Goal: Task Accomplishment & Management: Use online tool/utility

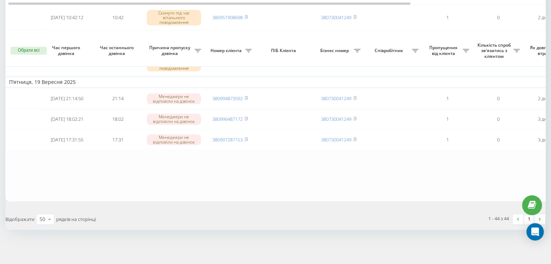
scroll to position [917, 0]
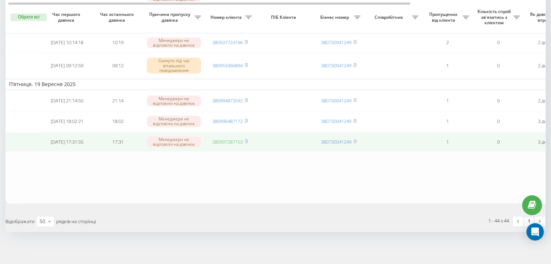
click at [228, 145] on link "380997287153" at bounding box center [227, 142] width 30 height 7
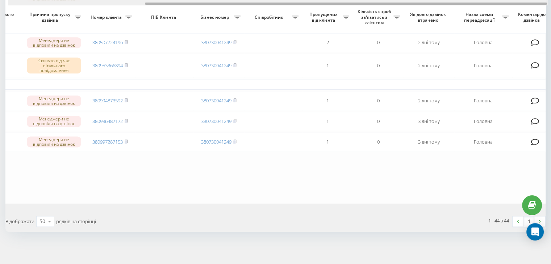
scroll to position [0, 184]
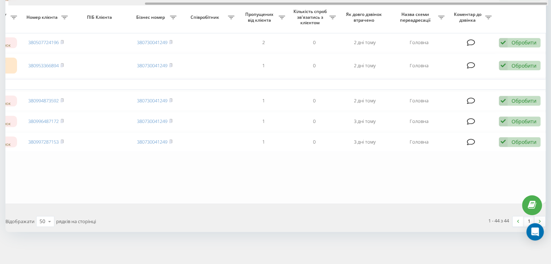
drag, startPoint x: 108, startPoint y: 4, endPoint x: 417, endPoint y: 17, distance: 309.7
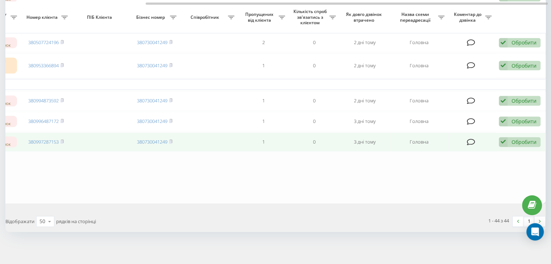
click at [516, 146] on div "Обробити" at bounding box center [524, 142] width 25 height 7
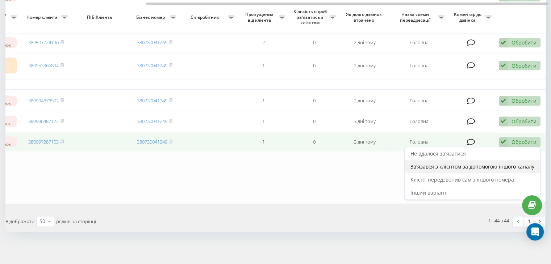
click at [430, 170] on span "Зв'язався з клієнтом за допомогою іншого каналу" at bounding box center [472, 166] width 124 height 7
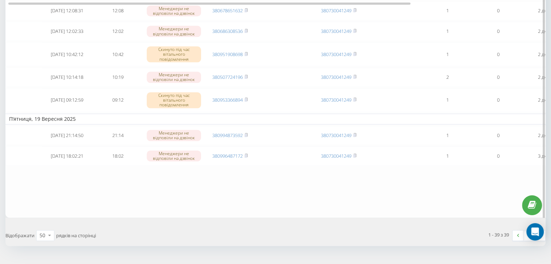
scroll to position [866, 0]
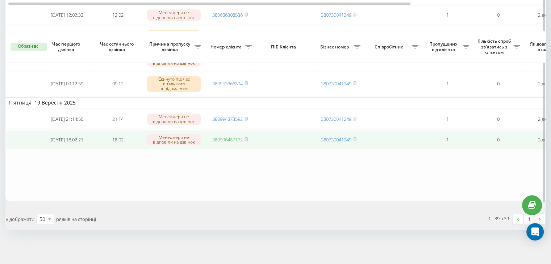
click at [233, 139] on link "380996487172" at bounding box center [227, 140] width 30 height 7
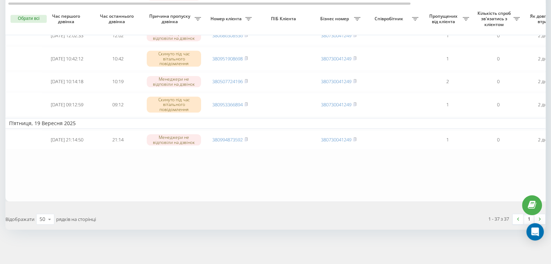
scroll to position [823, 0]
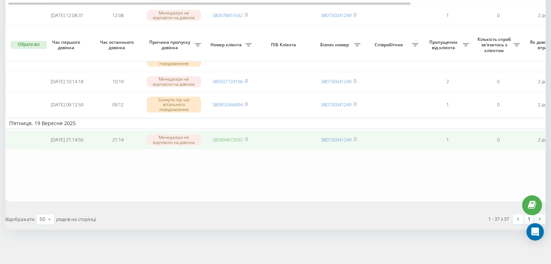
click at [233, 140] on link "380994873592" at bounding box center [227, 140] width 30 height 7
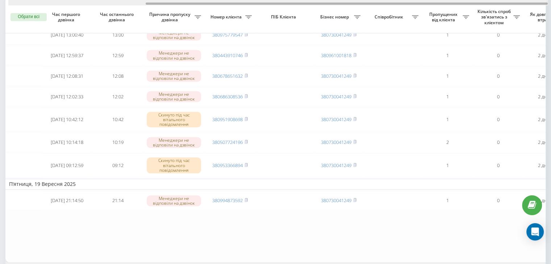
scroll to position [0, 184]
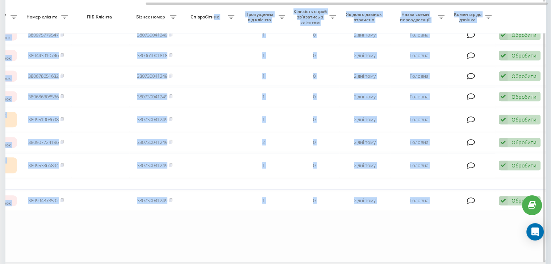
drag, startPoint x: 99, startPoint y: 0, endPoint x: 215, endPoint y: 9, distance: 115.9
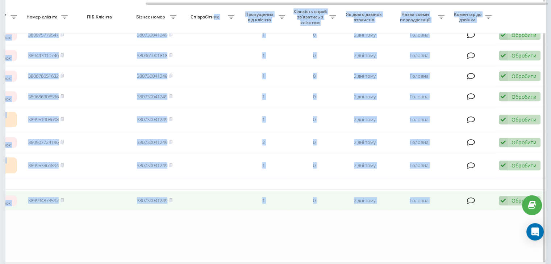
click at [511, 206] on div "Обробити Не вдалося зв'язатися Зв'язався з клієнтом за допомогою іншого каналу …" at bounding box center [520, 201] width 42 height 10
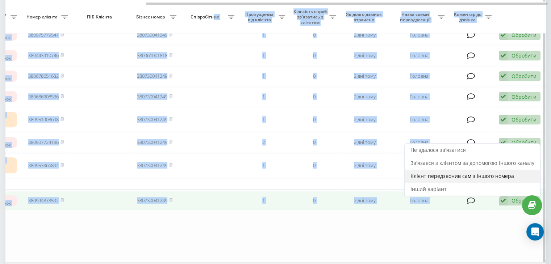
click at [429, 180] on span "Клієнт передзвонив сам з іншого номера" at bounding box center [462, 176] width 104 height 7
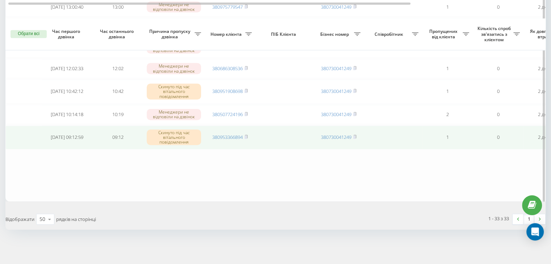
scroll to position [698, 0]
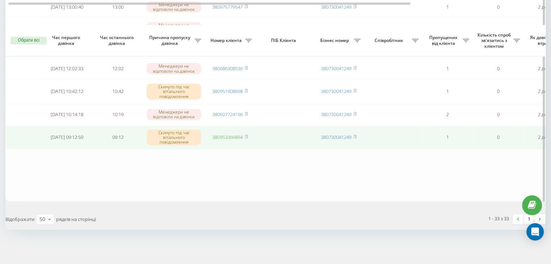
click at [230, 138] on link "380953366894" at bounding box center [227, 137] width 30 height 7
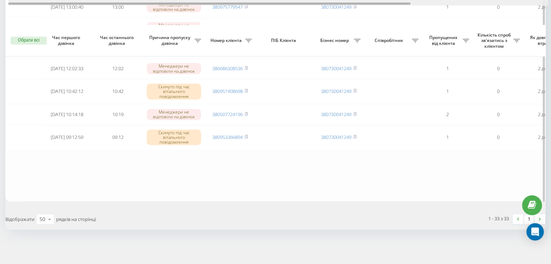
scroll to position [0, 184]
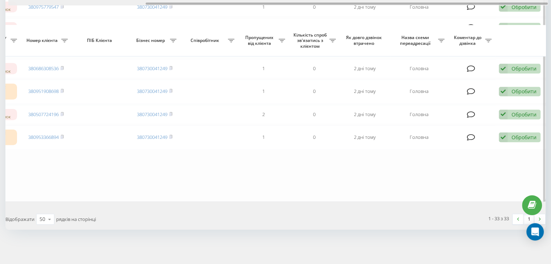
drag, startPoint x: 143, startPoint y: 4, endPoint x: 431, endPoint y: 3, distance: 288.0
click at [429, 3] on div at bounding box center [347, 4] width 402 height 2
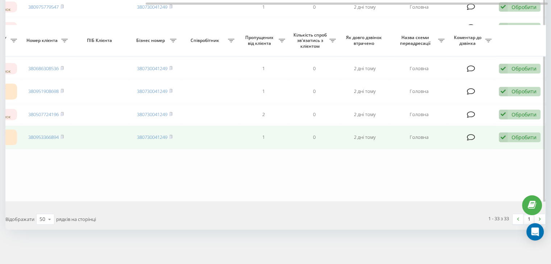
click at [514, 136] on div "Обробити" at bounding box center [524, 137] width 25 height 7
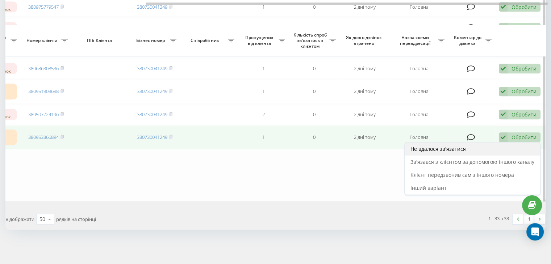
click at [483, 150] on div "Не вдалося зв'язатися" at bounding box center [472, 149] width 135 height 13
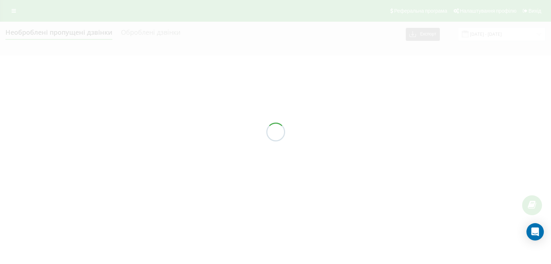
scroll to position [0, 0]
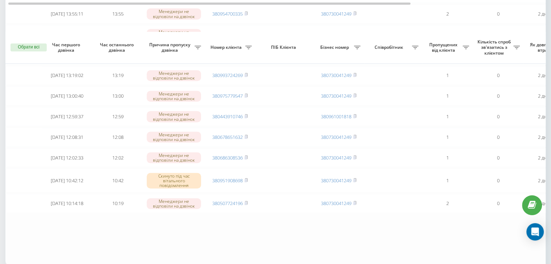
scroll to position [580, 0]
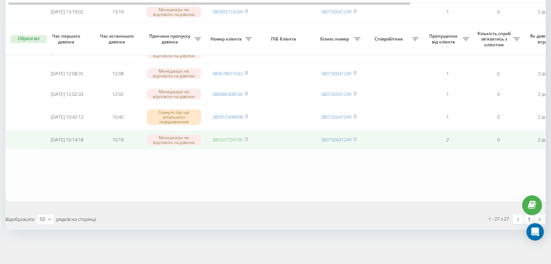
click at [233, 139] on link "380507724196" at bounding box center [227, 140] width 30 height 7
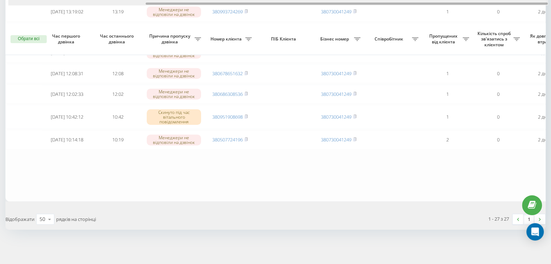
scroll to position [0, 184]
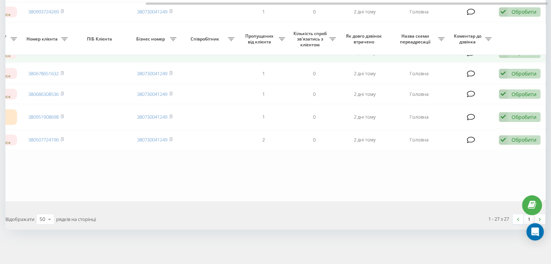
drag, startPoint x: 216, startPoint y: 0, endPoint x: 420, endPoint y: 41, distance: 208.0
click at [367, 4] on div at bounding box center [278, 2] width 540 height 5
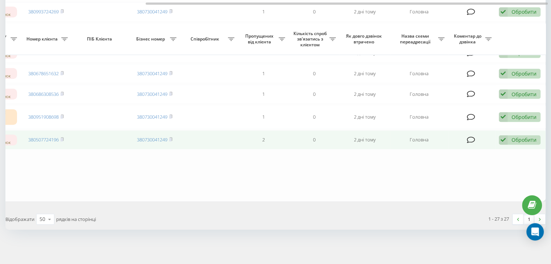
click at [519, 133] on td "Обробити Не вдалося зв'язатися Зв'язався з клієнтом за допомогою іншого каналу …" at bounding box center [520, 139] width 51 height 19
click at [514, 138] on div "Обробити" at bounding box center [524, 140] width 25 height 7
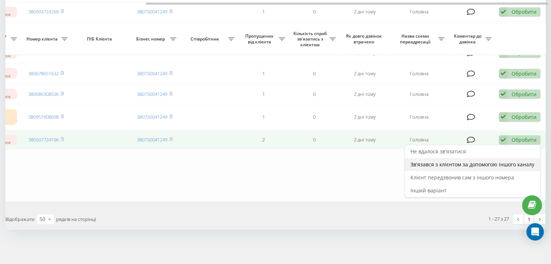
click at [441, 162] on span "Зв'язався з клієнтом за допомогою іншого каналу" at bounding box center [472, 164] width 124 height 7
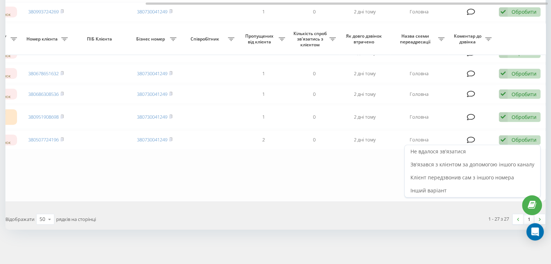
scroll to position [0, 0]
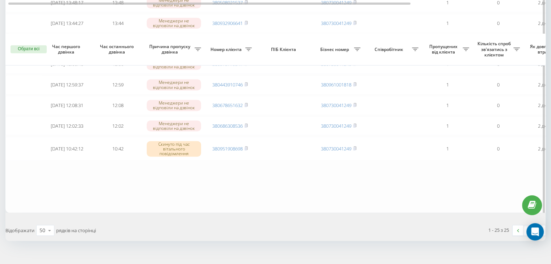
scroll to position [533, 0]
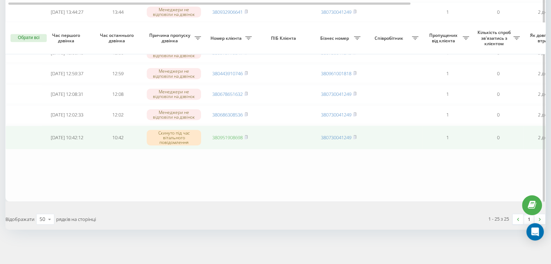
click at [230, 136] on link "380951908698" at bounding box center [227, 137] width 30 height 7
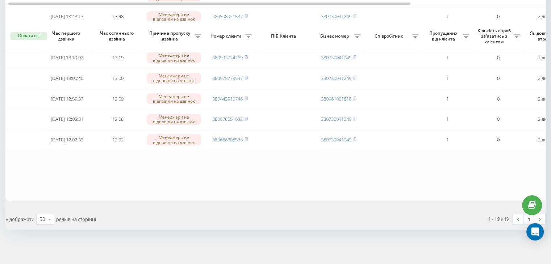
scroll to position [388, 0]
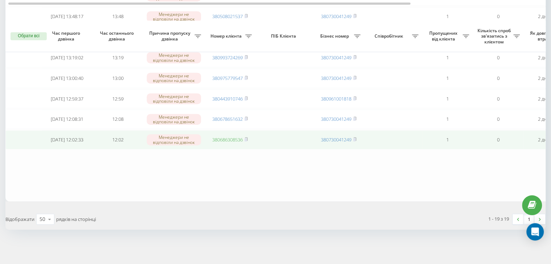
click at [235, 138] on link "380686308536" at bounding box center [227, 140] width 30 height 7
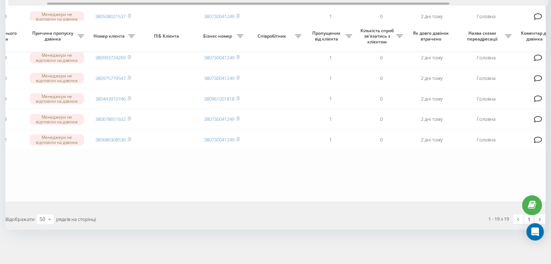
scroll to position [0, 184]
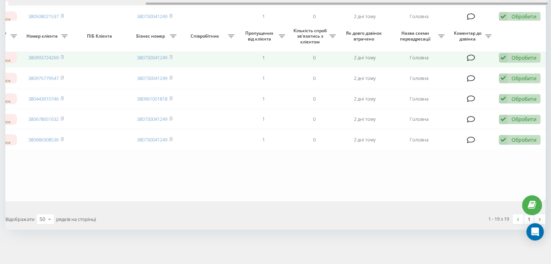
drag, startPoint x: 229, startPoint y: 3, endPoint x: 504, endPoint y: 54, distance: 279.5
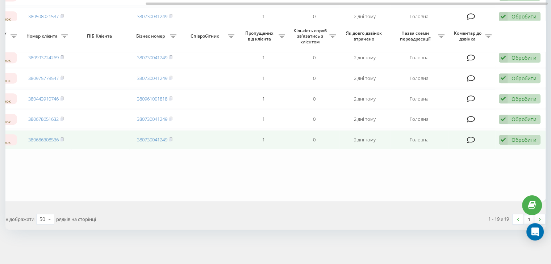
click at [516, 138] on div "Обробити" at bounding box center [524, 140] width 25 height 7
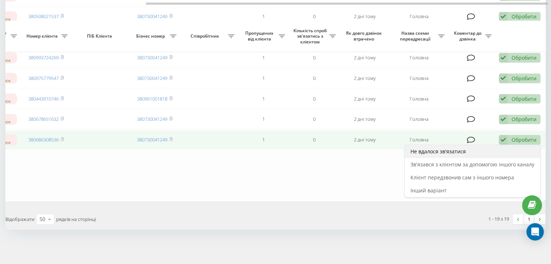
click at [435, 152] on span "Не вдалося зв'язатися" at bounding box center [437, 151] width 55 height 7
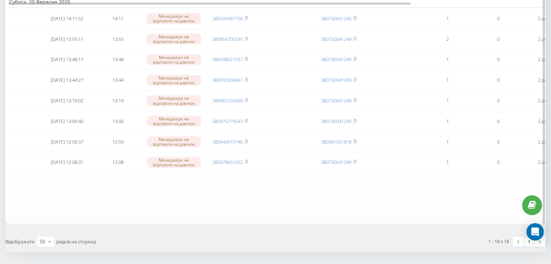
scroll to position [367, 0]
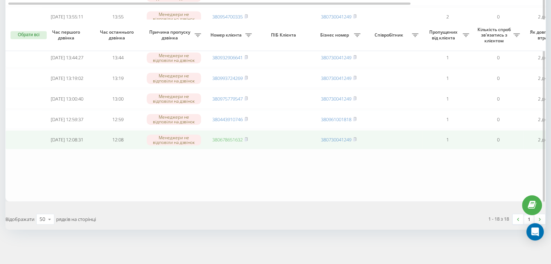
click at [229, 138] on link "380678651632" at bounding box center [227, 140] width 30 height 7
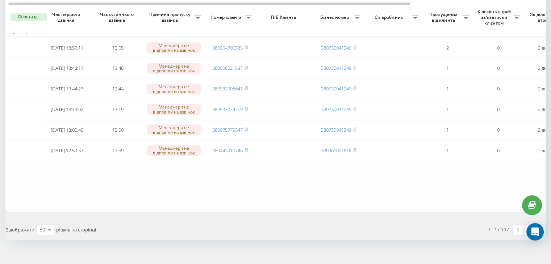
scroll to position [345, 0]
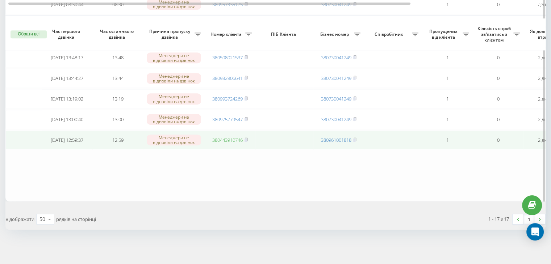
click at [238, 139] on link "380443910746" at bounding box center [227, 140] width 30 height 7
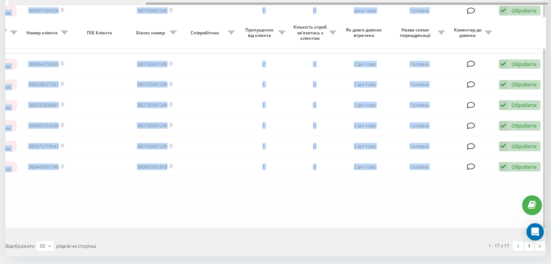
scroll to position [252, 0]
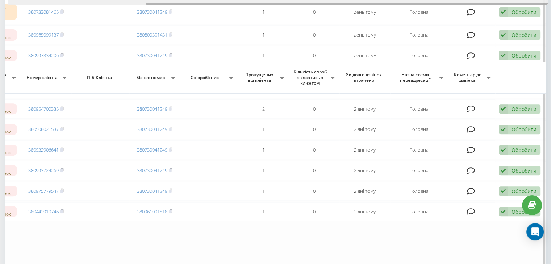
drag, startPoint x: 212, startPoint y: 0, endPoint x: 297, endPoint y: 5, distance: 85.6
click at [290, 1] on div at bounding box center [278, 2] width 540 height 5
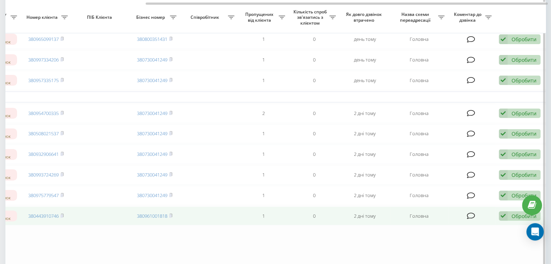
click at [505, 221] on icon at bounding box center [503, 217] width 9 height 10
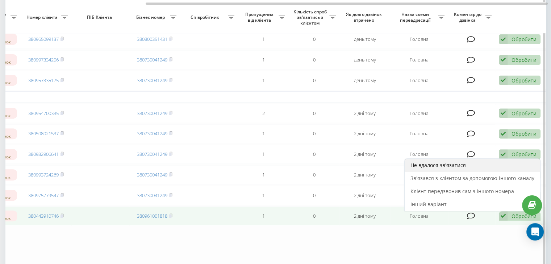
click at [442, 169] on span "Не вдалося зв'язатися" at bounding box center [437, 165] width 55 height 7
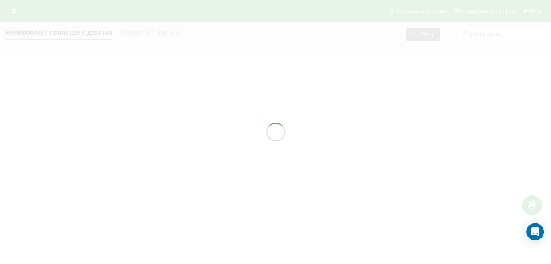
scroll to position [0, 0]
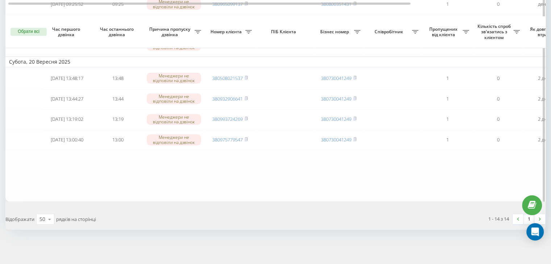
scroll to position [277, 0]
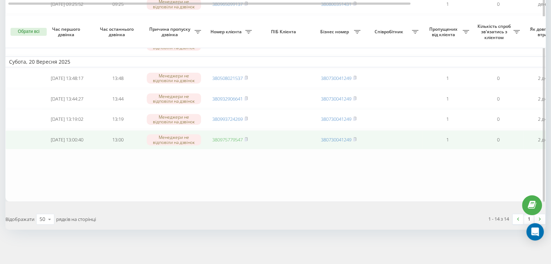
click at [229, 139] on link "380975779547" at bounding box center [227, 140] width 30 height 7
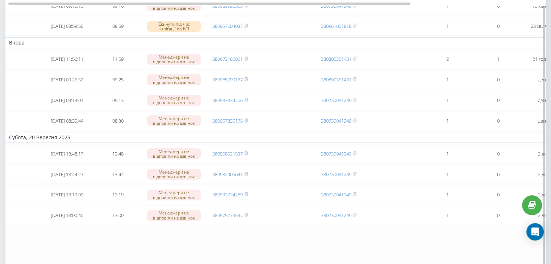
scroll to position [132, 0]
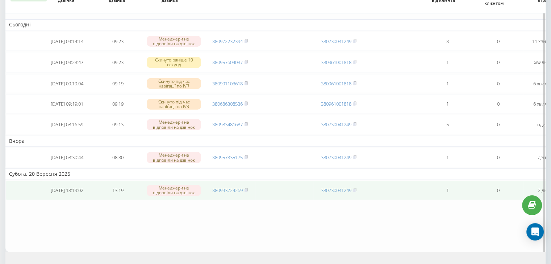
scroll to position [16, 0]
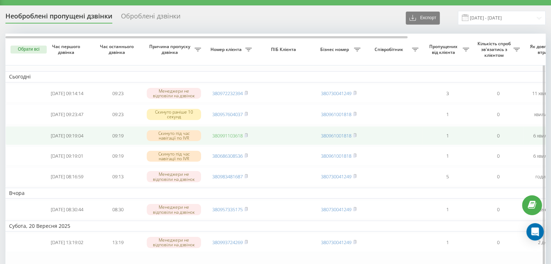
click at [232, 137] on link "380991103618" at bounding box center [227, 136] width 30 height 7
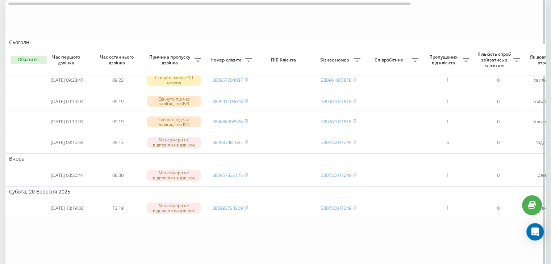
scroll to position [125, 0]
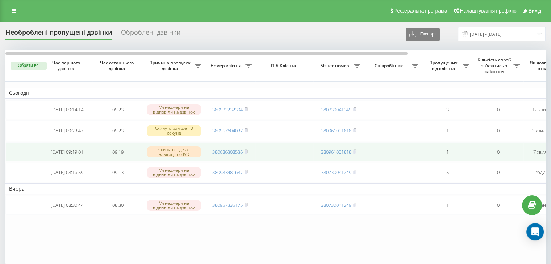
click at [233, 148] on td "380686308536" at bounding box center [230, 152] width 51 height 19
click at [233, 155] on link "380686308536" at bounding box center [227, 152] width 30 height 7
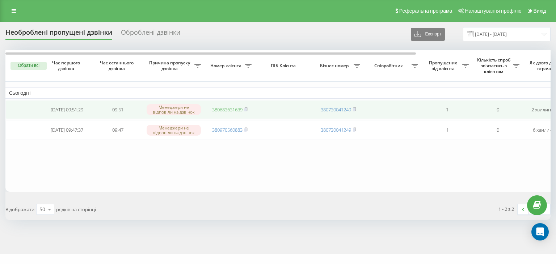
click at [224, 111] on link "380683631639" at bounding box center [227, 110] width 30 height 7
